Goal: Share content: Share content

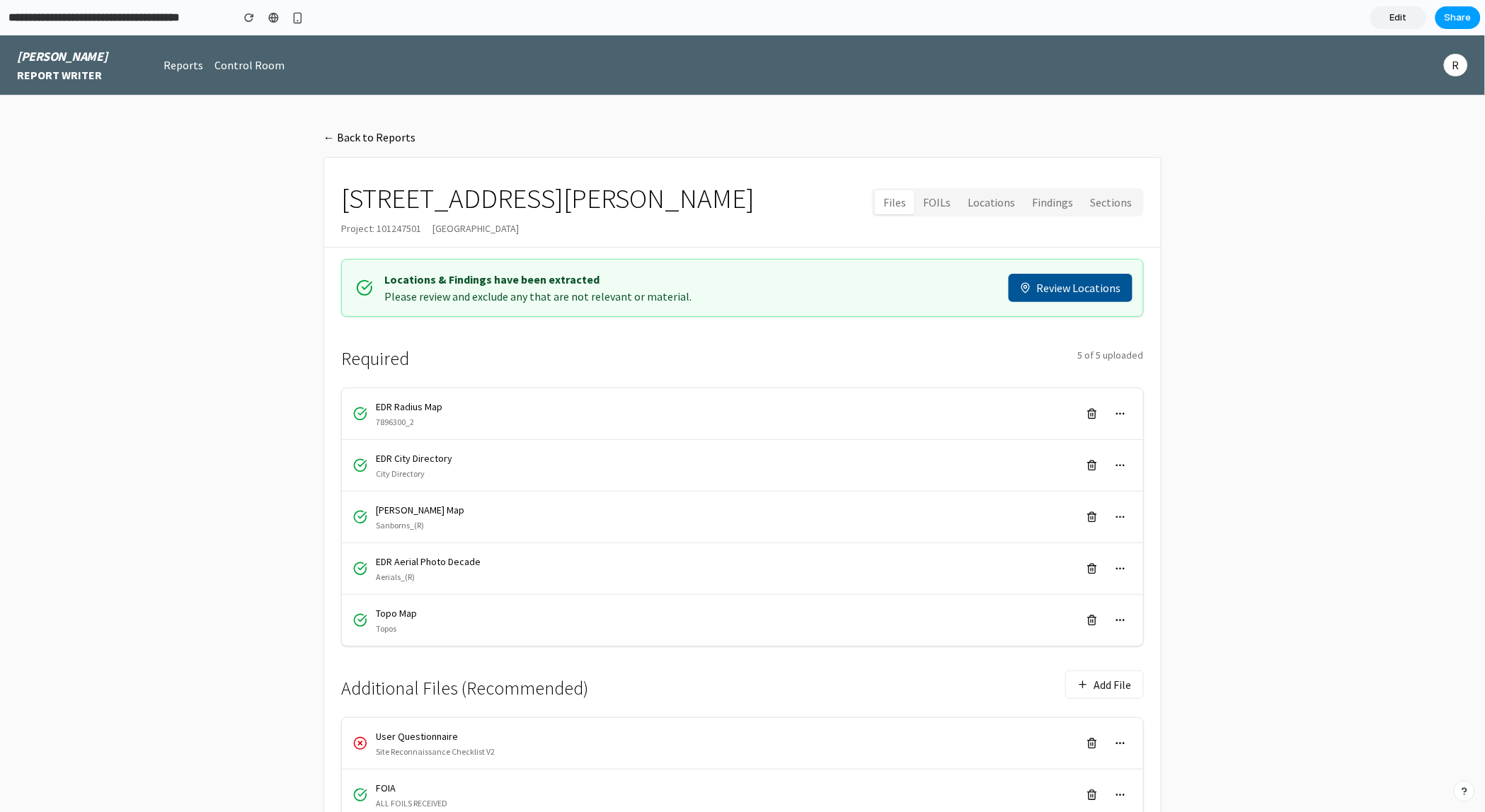
click at [1458, 19] on span "Share" at bounding box center [1458, 17] width 27 height 14
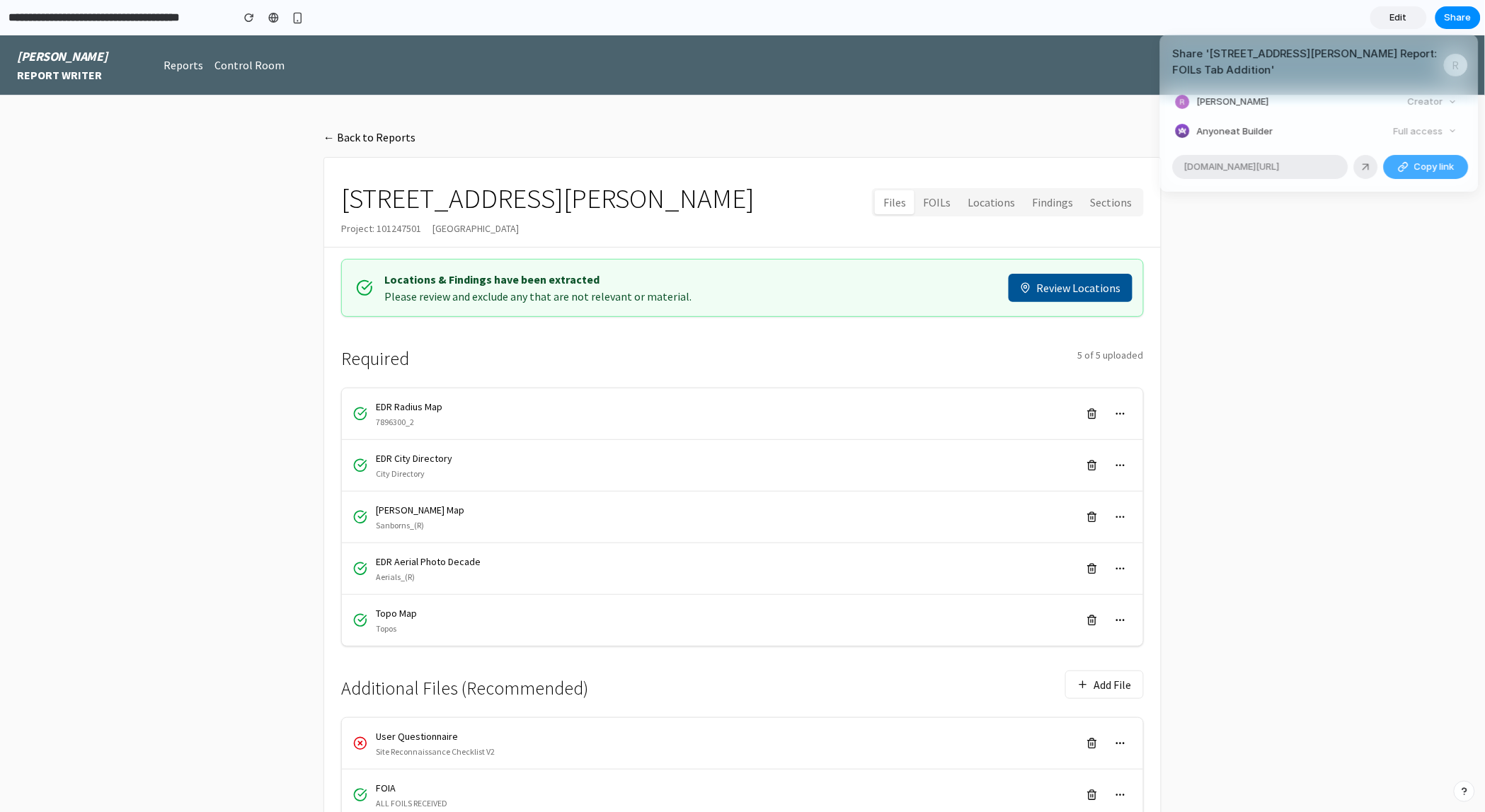
click at [1435, 121] on div "Full access" at bounding box center [1426, 131] width 75 height 20
click at [1450, 121] on div "Full access" at bounding box center [1426, 131] width 75 height 20
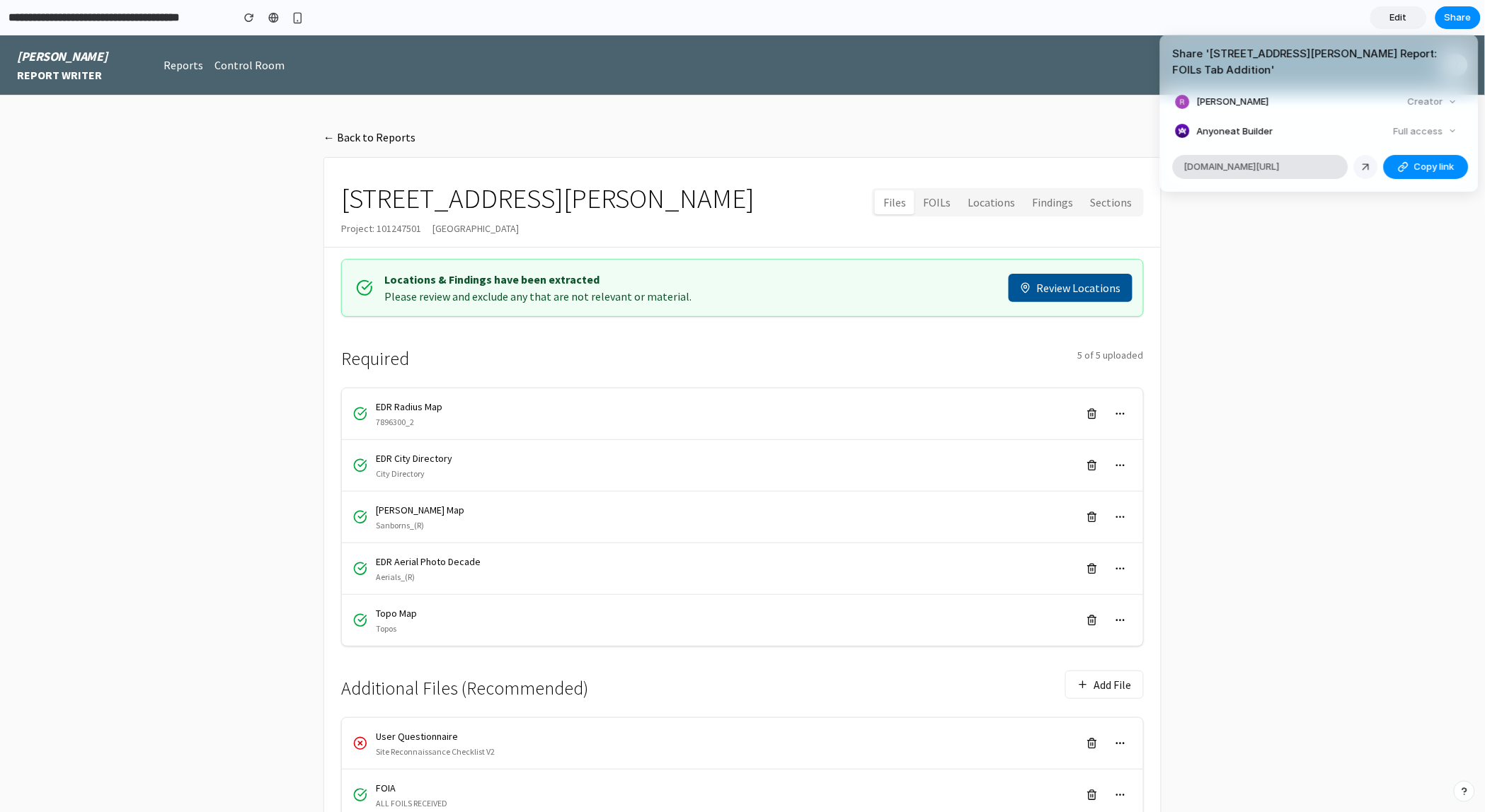
drag, startPoint x: 1430, startPoint y: 147, endPoint x: 1364, endPoint y: 155, distance: 66.5
click at [1363, 156] on div "[DOMAIN_NAME][URL] Copy link Link copied" at bounding box center [1319, 167] width 318 height 24
click at [1417, 160] on span "Copy link" at bounding box center [1434, 167] width 40 height 14
click at [364, 135] on div "Share ' [STREET_ADDRESS][PERSON_NAME] Report: FOILs Tab Addition ' [PERSON_NAME…" at bounding box center [742, 406] width 1485 height 812
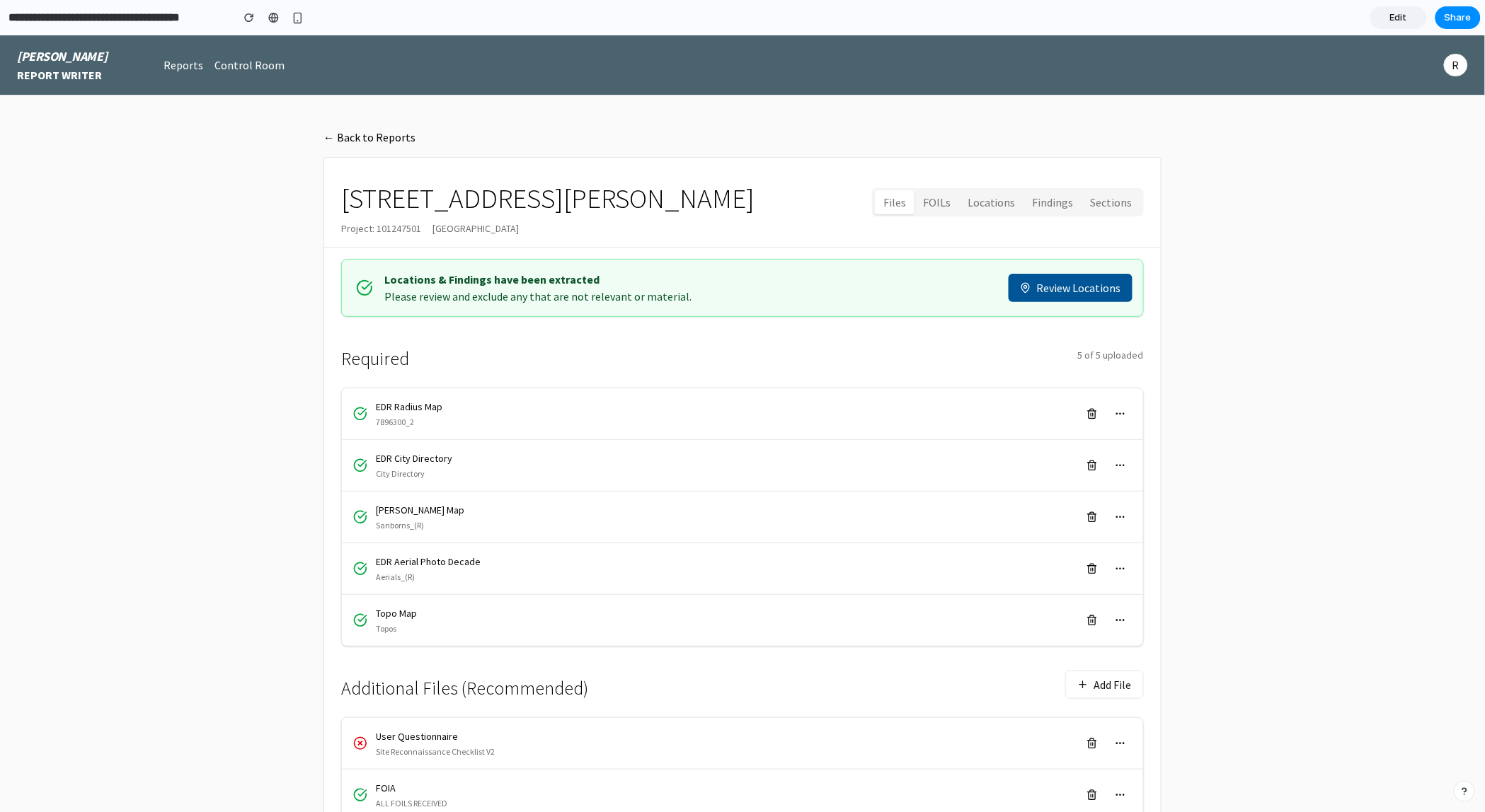
click at [333, 137] on button "← Back to Reports" at bounding box center [370, 136] width 92 height 16
click at [153, 517] on main "← Back to Reports [STREET_ADDRESS][PERSON_NAME] Project: [STREET_ADDRESS] Files…" at bounding box center [742, 555] width 1485 height 921
